Goal: Transaction & Acquisition: Subscribe to service/newsletter

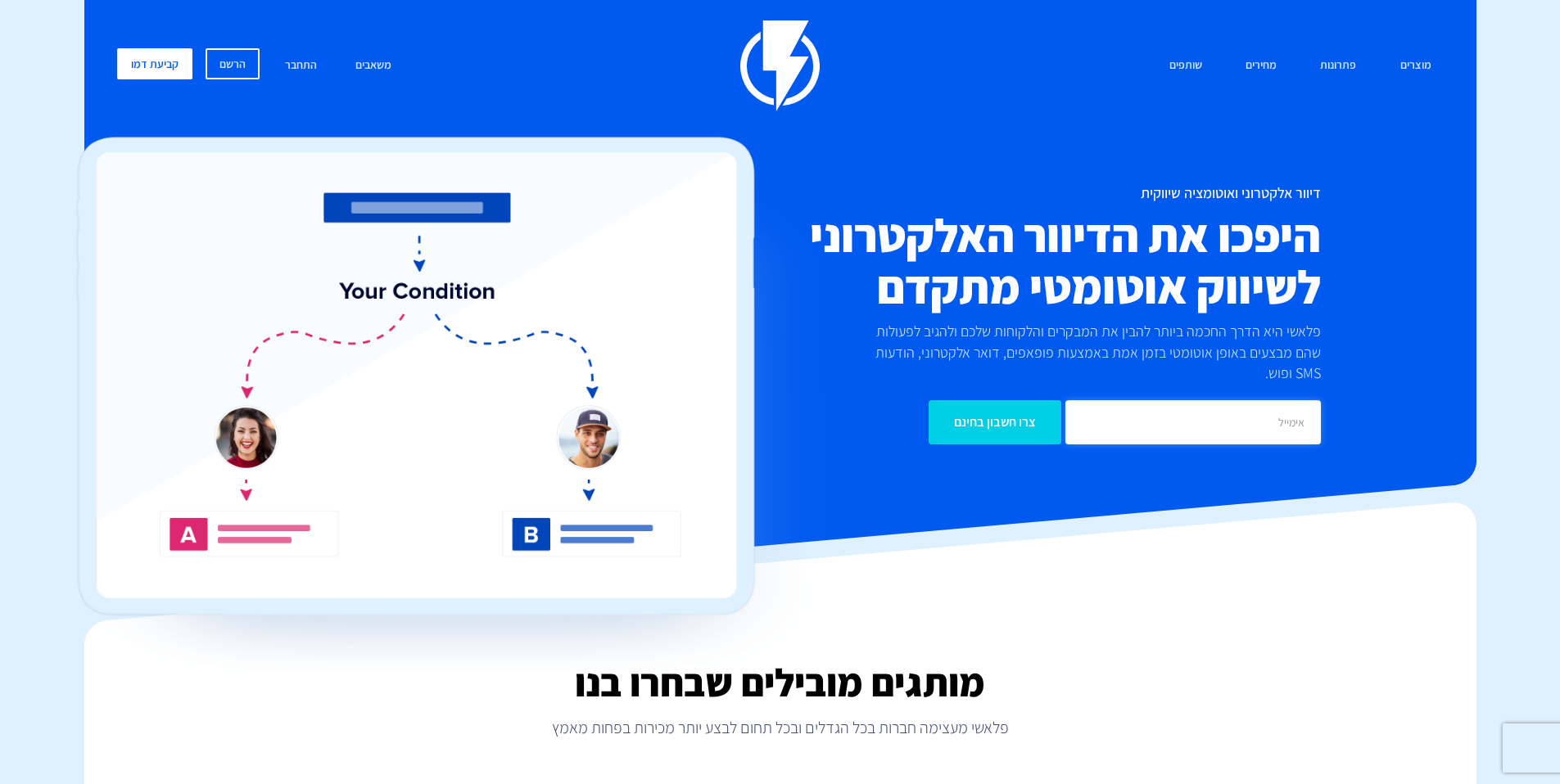
click at [1225, 403] on input "email" at bounding box center [1193, 422] width 255 height 44
type input "י"
type input "[EMAIL_ADDRESS][DOMAIN_NAME]"
click at [973, 400] on input "צרו חשבון בחינם" at bounding box center [995, 422] width 133 height 44
